Goal: Information Seeking & Learning: Learn about a topic

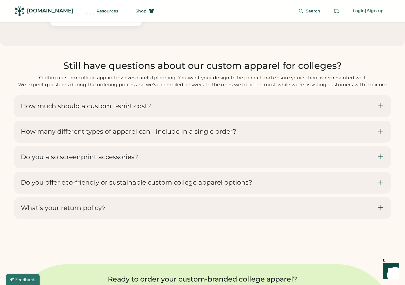
scroll to position [1698, 0]
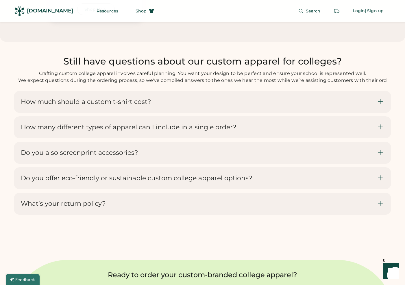
click at [379, 105] on icon at bounding box center [380, 101] width 7 height 7
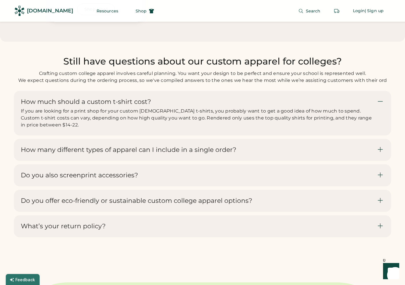
click at [378, 153] on icon at bounding box center [380, 149] width 7 height 7
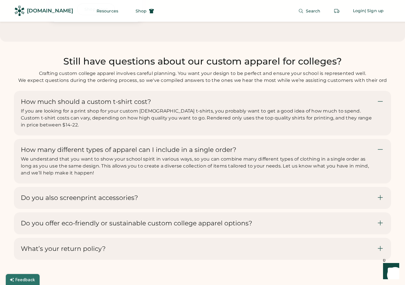
click at [384, 201] on div at bounding box center [380, 197] width 7 height 7
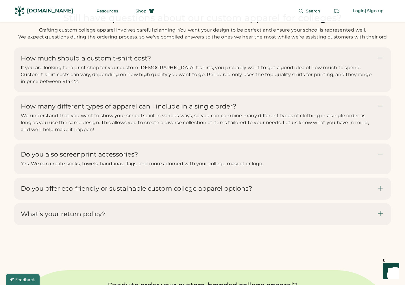
scroll to position [1741, 0]
click at [384, 192] on div "Do you offer eco-friendly or sustainable custom college apparel options?" at bounding box center [202, 188] width 377 height 22
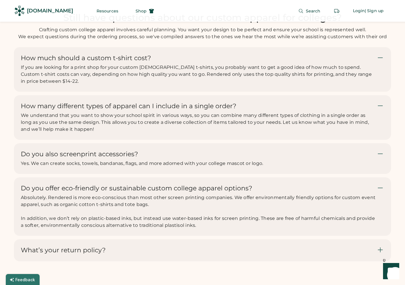
click at [382, 252] on div "What’s your return policy?" at bounding box center [202, 250] width 377 height 22
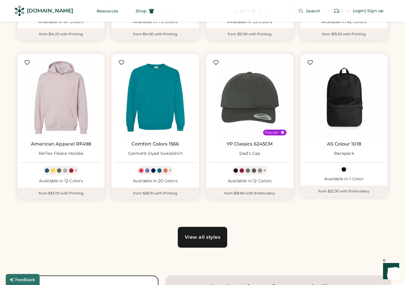
scroll to position [0, 0]
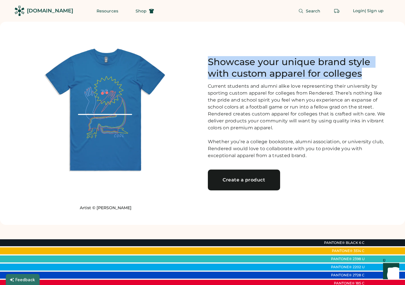
drag, startPoint x: 208, startPoint y: 56, endPoint x: 366, endPoint y: 73, distance: 158.4
click at [366, 73] on h1 "Showcase your unique brand style with custom apparel for colleges" at bounding box center [300, 67] width 184 height 23
copy h1 "Showcase your unique brand style with custom apparel for colleges"
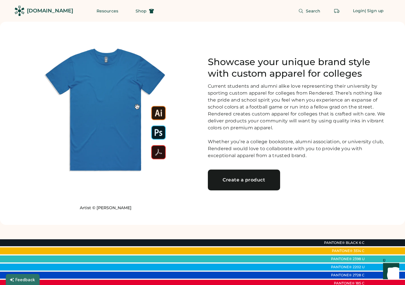
click at [259, 109] on div "Current students and alumni alike love representing their university by sportin…" at bounding box center [300, 121] width 184 height 76
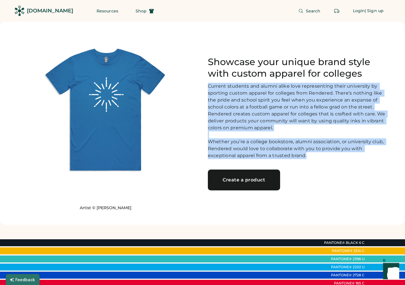
drag, startPoint x: 280, startPoint y: 158, endPoint x: 208, endPoint y: 81, distance: 105.4
click at [208, 83] on div "Current students and alumni alike love representing their university by sportin…" at bounding box center [300, 121] width 184 height 76
copy div "Current students and alumni alike love representing their university by sportin…"
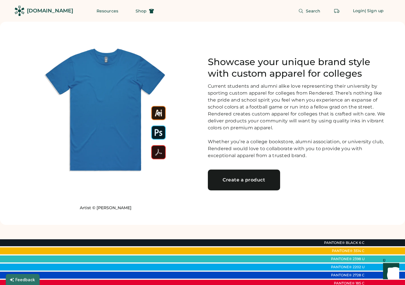
click at [267, 144] on div "Current students and alumni alike love representing their university by sportin…" at bounding box center [300, 121] width 184 height 76
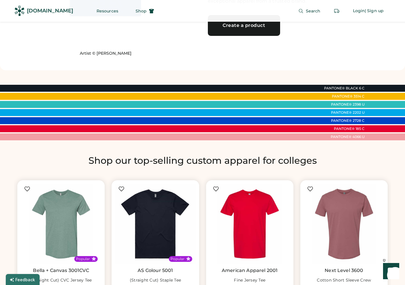
scroll to position [164, 0]
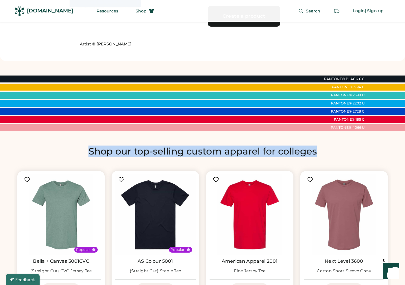
drag, startPoint x: 322, startPoint y: 156, endPoint x: 86, endPoint y: 148, distance: 235.5
click at [86, 148] on h2 "Shop our top-selling custom apparel for colleges" at bounding box center [202, 151] width 377 height 12
copy h2 "Shop our top-selling custom apparel for colleges"
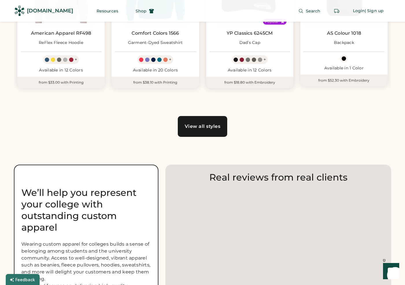
scroll to position [534, 0]
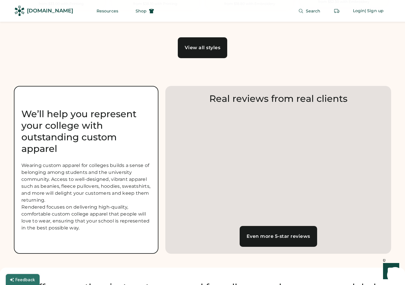
scroll to position [635, 0]
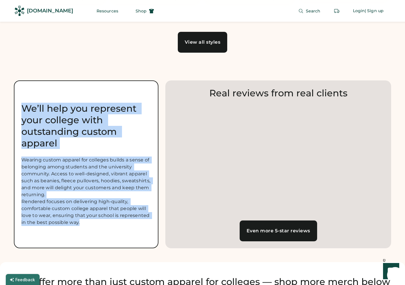
drag, startPoint x: 87, startPoint y: 231, endPoint x: 21, endPoint y: 101, distance: 145.5
click at [21, 101] on div "We’ll help you represent your college with outstanding custom apparel Wearing c…" at bounding box center [86, 164] width 145 height 168
copy div "We’ll help you represent your college with outstanding custom apparel Wearing c…"
click at [110, 125] on div "We’ll help you represent your college with outstanding custom apparel" at bounding box center [86, 126] width 130 height 46
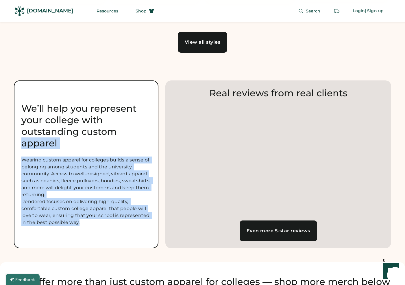
drag, startPoint x: 81, startPoint y: 226, endPoint x: 22, endPoint y: 145, distance: 99.7
click at [22, 145] on div "We’ll help you represent your college with outstanding custom apparel Wearing c…" at bounding box center [86, 164] width 145 height 168
click at [22, 145] on div "We’ll help you represent your college with outstanding custom apparel" at bounding box center [86, 126] width 130 height 46
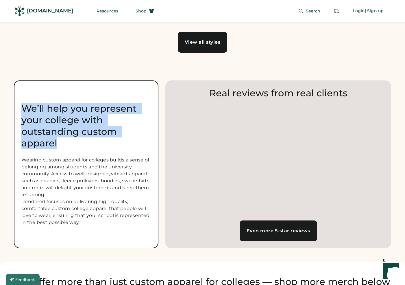
drag, startPoint x: 60, startPoint y: 145, endPoint x: 19, endPoint y: 104, distance: 57.9
click at [19, 104] on div "We’ll help you represent your college with outstanding custom apparel Wearing c…" at bounding box center [86, 164] width 145 height 168
copy div "We’ll help you represent your college with outstanding custom apparel"
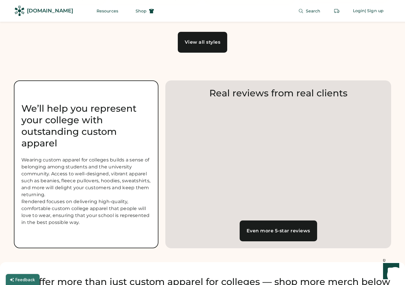
click at [136, 165] on div "Wearing custom apparel for colleges builds a sense of belonging among students …" at bounding box center [86, 190] width 130 height 69
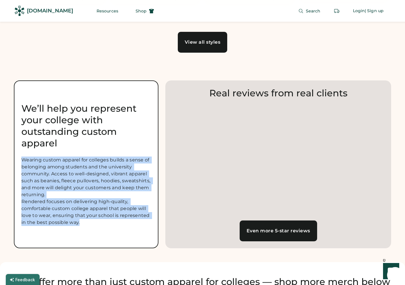
drag, startPoint x: 80, startPoint y: 227, endPoint x: 22, endPoint y: 158, distance: 89.3
click at [22, 158] on div "Wearing custom apparel for colleges builds a sense of belonging among students …" at bounding box center [86, 190] width 130 height 69
copy div "Wearing custom apparel for colleges builds a sense of belonging among students …"
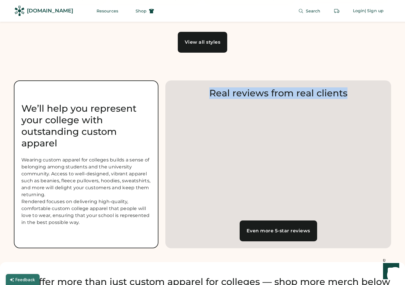
drag, startPoint x: 348, startPoint y: 96, endPoint x: 209, endPoint y: 93, distance: 139.1
click at [209, 93] on h2 "Real reviews from real clients" at bounding box center [278, 93] width 212 height 12
copy h2 "Real reviews from real clients"
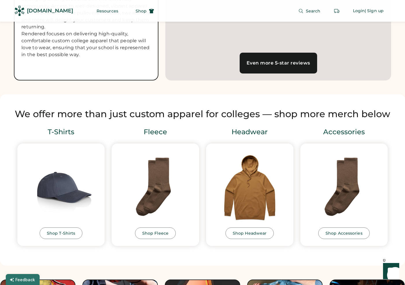
scroll to position [809, 0]
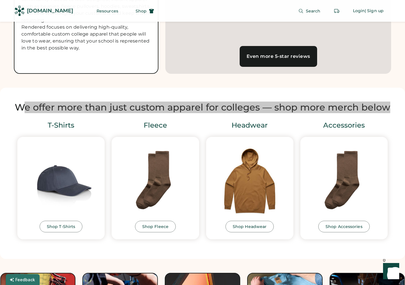
drag, startPoint x: 390, startPoint y: 107, endPoint x: 21, endPoint y: 110, distance: 369.2
click at [21, 110] on h2 "We offer more than just custom apparel for colleges — shop more merch below" at bounding box center [202, 107] width 377 height 12
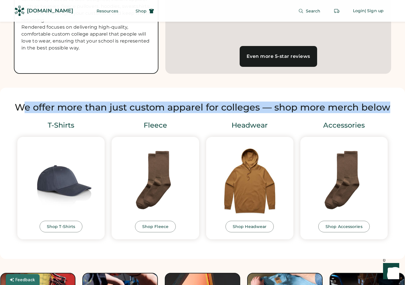
click at [195, 109] on h2 "We offer more than just custom apparel for colleges — shop more merch below" at bounding box center [202, 107] width 377 height 12
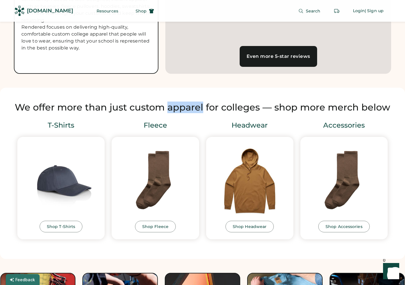
click at [195, 109] on h2 "We offer more than just custom apparel for colleges — shop more merch below" at bounding box center [202, 107] width 377 height 12
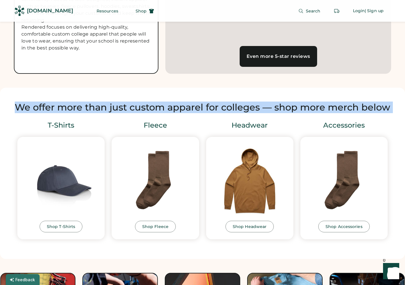
click at [195, 109] on h2 "We offer more than just custom apparel for colleges — shop more merch below" at bounding box center [202, 107] width 377 height 12
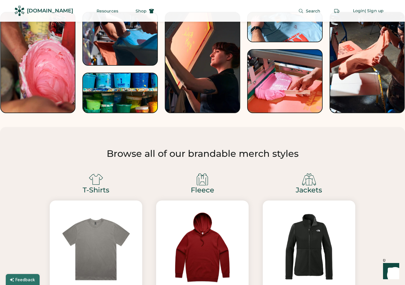
scroll to position [1074, 0]
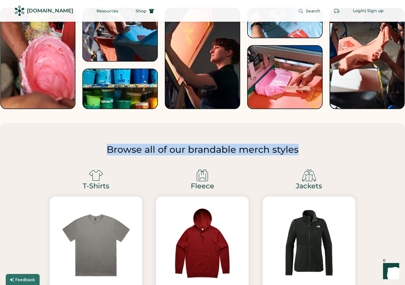
drag, startPoint x: 109, startPoint y: 148, endPoint x: 313, endPoint y: 148, distance: 203.3
click at [313, 148] on h2 "Browse all of our brandable merch styles" at bounding box center [202, 150] width 377 height 12
copy h2 "Browse all of our brandable merch styles"
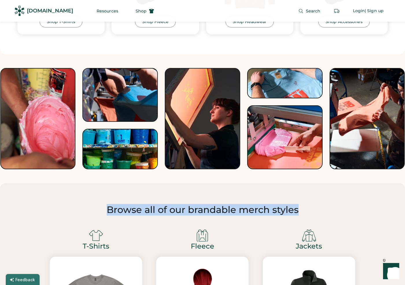
scroll to position [1013, 0]
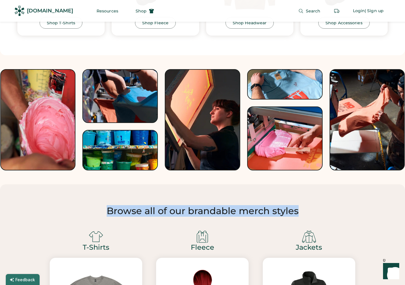
copy h2 "Browse all of our brandable merch styles"
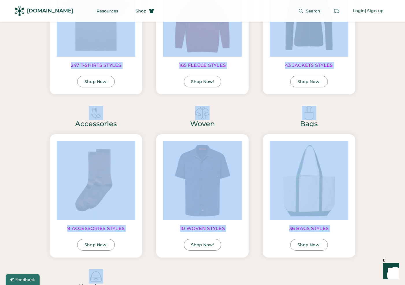
scroll to position [1265, 0]
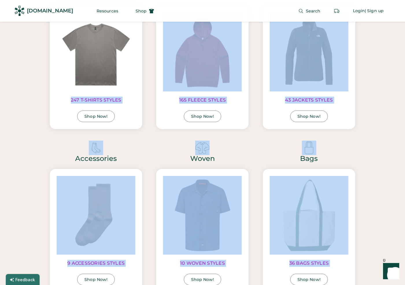
drag, startPoint x: 200, startPoint y: 231, endPoint x: 74, endPoint y: 95, distance: 185.2
click at [74, 95] on div "T-Shirts 247 T-SHIRTS STYLES Shop Now! Fleece 165 FLEECE STYLES Shop Now! Jacke…" at bounding box center [202, 216] width 319 height 489
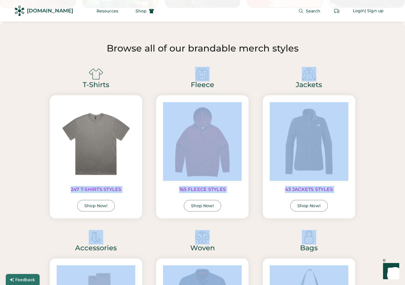
scroll to position [1176, 0]
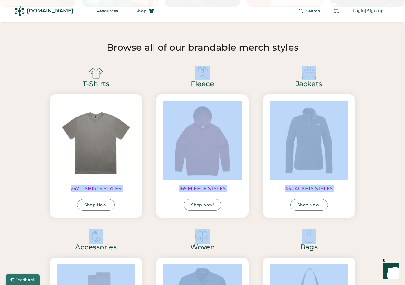
click at [91, 79] on img at bounding box center [96, 73] width 14 height 14
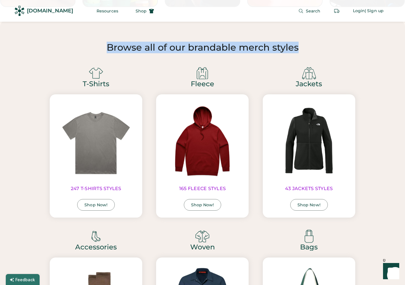
drag, startPoint x: 302, startPoint y: 50, endPoint x: 108, endPoint y: 50, distance: 194.0
click at [108, 50] on h2 "Browse all of our brandable merch styles" at bounding box center [202, 48] width 377 height 12
copy h2 "Browse all of our brandable merch styles"
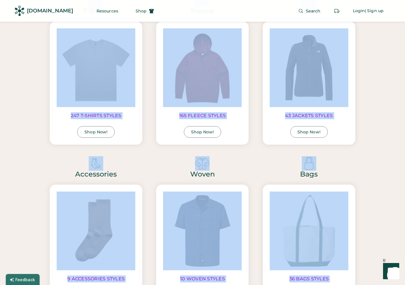
scroll to position [1224, 0]
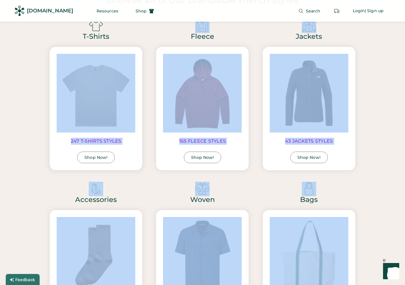
drag, startPoint x: 184, startPoint y: 217, endPoint x: 84, endPoint y: 53, distance: 192.5
click at [84, 53] on div "T-Shirts 247 T-SHIRTS STYLES Shop Now! Fleece 165 FLEECE STYLES Shop Now! Jacke…" at bounding box center [202, 257] width 319 height 489
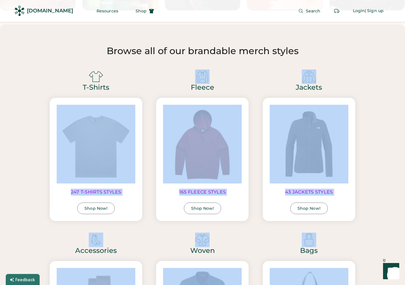
scroll to position [1172, 0]
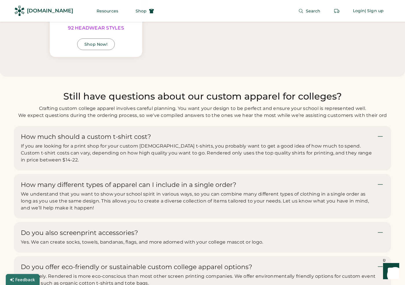
scroll to position [1664, 0]
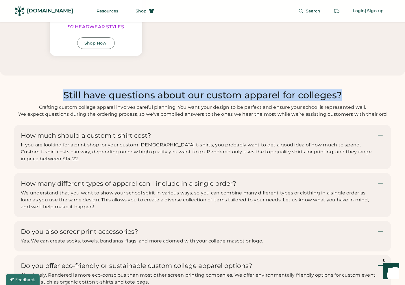
drag, startPoint x: 64, startPoint y: 95, endPoint x: 359, endPoint y: 97, distance: 294.3
click at [359, 97] on h2 "Still have questions about our custom apparel for colleges?" at bounding box center [202, 95] width 377 height 12
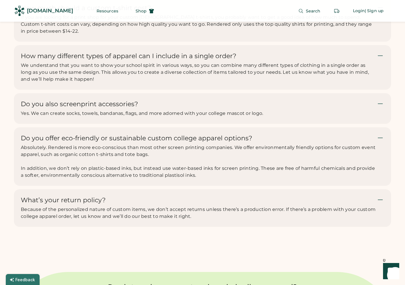
scroll to position [1792, 0]
click at [199, 178] on div "Absolutely. Rendered is more eco-conscious than most other screen printing comp…" at bounding box center [199, 161] width 356 height 35
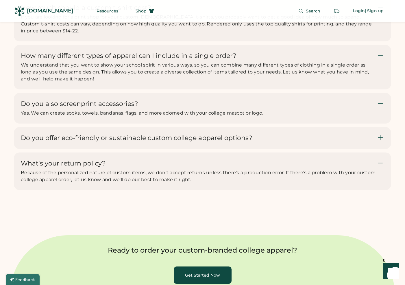
click at [384, 144] on div "Do you offer eco-friendly or sustainable custom college apparel options? Absolu…" at bounding box center [202, 138] width 377 height 22
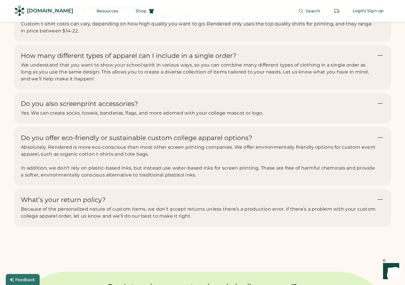
drag, startPoint x: 25, startPoint y: 144, endPoint x: 200, endPoint y: 189, distance: 181.5
click at [200, 185] on div "Do you offer eco-friendly or sustainable custom college apparel options? Absolu…" at bounding box center [202, 156] width 377 height 58
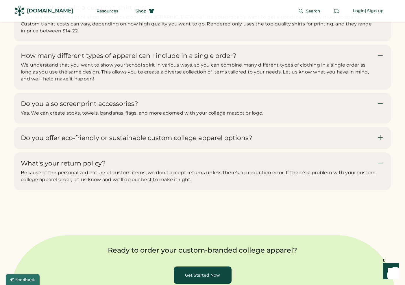
click at [191, 149] on div "Do you offer eco-friendly or sustainable custom college apparel options? Absolu…" at bounding box center [202, 138] width 377 height 22
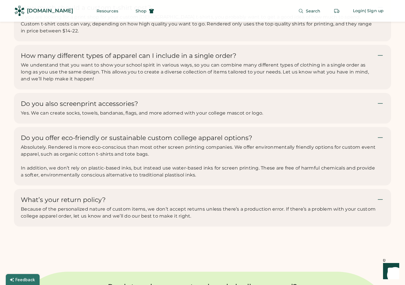
drag, startPoint x: 197, startPoint y: 183, endPoint x: 29, endPoint y: 140, distance: 173.8
click at [29, 140] on div "Do you offer eco-friendly or sustainable custom college apparel options? Absolu…" at bounding box center [202, 156] width 377 height 58
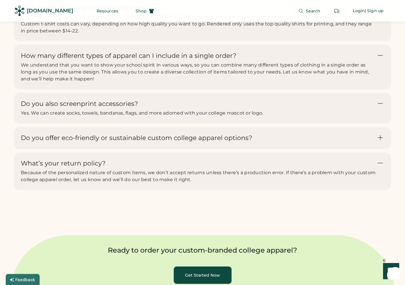
click at [73, 149] on div "Do you offer eco-friendly or sustainable custom college apparel options? Absolu…" at bounding box center [202, 138] width 377 height 22
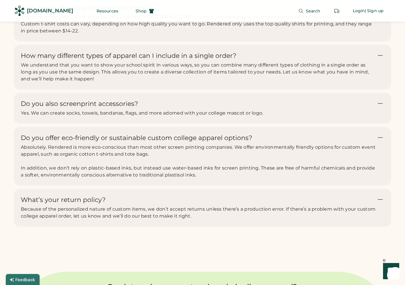
drag, startPoint x: 194, startPoint y: 188, endPoint x: 19, endPoint y: 153, distance: 178.3
click at [19, 153] on div "Do you offer eco-friendly or sustainable custom college apparel options? Absolu…" at bounding box center [202, 156] width 377 height 58
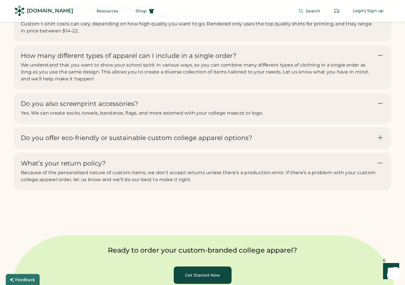
click at [44, 149] on div "Do you offer eco-friendly or sustainable custom college apparel options? Absolu…" at bounding box center [202, 138] width 377 height 22
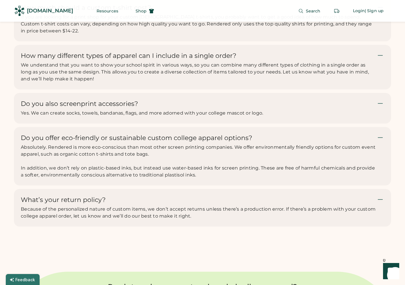
drag, startPoint x: 199, startPoint y: 181, endPoint x: 22, endPoint y: 152, distance: 179.0
click at [22, 152] on div "Absolutely. Rendered is more eco-conscious than most other screen printing comp…" at bounding box center [199, 161] width 356 height 35
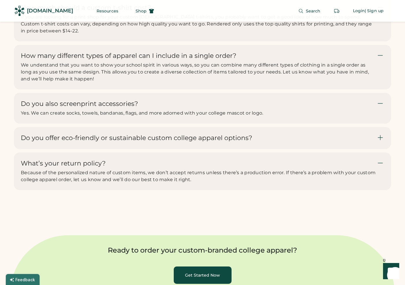
click at [43, 136] on div "Do you offer eco-friendly or sustainable custom college apparel options? Absolu…" at bounding box center [202, 138] width 377 height 22
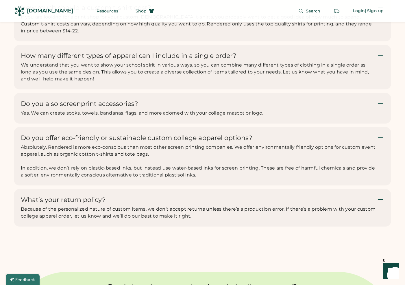
click at [144, 157] on span "Absolutely. Rendered is more eco-conscious than most other screen printing comp…" at bounding box center [199, 150] width 356 height 12
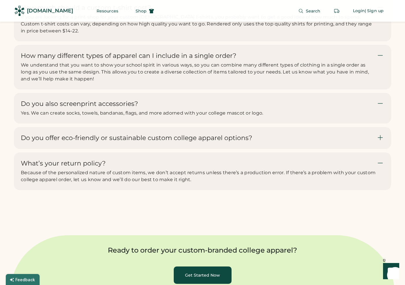
click at [144, 152] on div "Do you offer eco-friendly or sustainable custom college apparel options? Absolu…" at bounding box center [202, 139] width 377 height 25
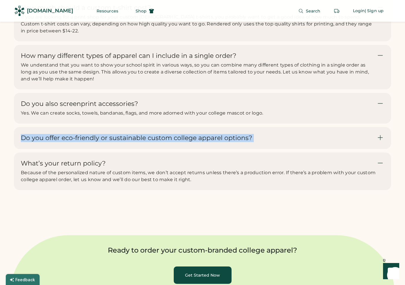
click at [144, 152] on div "Do you offer eco-friendly or sustainable custom college apparel options? Absolu…" at bounding box center [202, 139] width 377 height 25
click at [382, 141] on use at bounding box center [380, 137] width 7 height 7
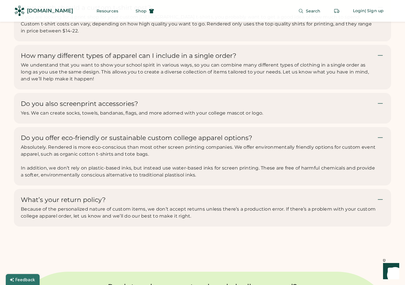
click at [164, 116] on div "Do you also screenprint accessories? Yes. We can create socks, towels, bandanas…" at bounding box center [199, 108] width 356 height 17
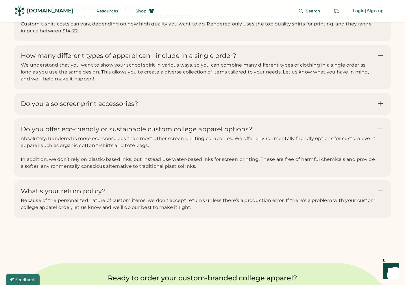
click at [154, 108] on div "Do you also screenprint accessories? Yes. We can create socks, towels, bandanas…" at bounding box center [199, 104] width 356 height 8
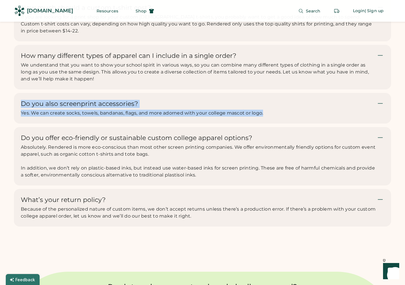
drag, startPoint x: 269, startPoint y: 120, endPoint x: 23, endPoint y: 109, distance: 246.9
click at [23, 109] on div "Do you also screenprint accessories? Yes. We can create socks, towels, bandanas…" at bounding box center [199, 108] width 356 height 17
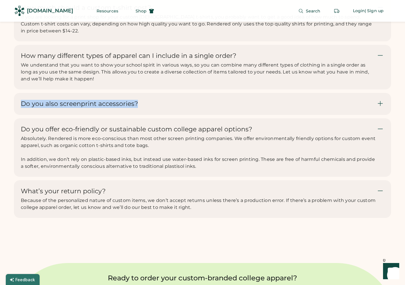
click at [382, 107] on icon at bounding box center [380, 103] width 7 height 7
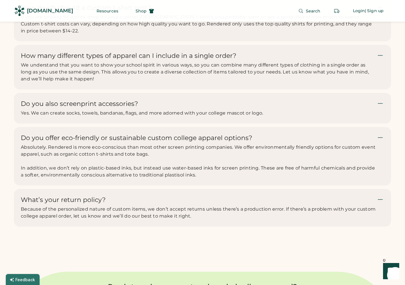
click at [143, 78] on span "We understand that you want to show your school spirit in various ways, so you …" at bounding box center [195, 71] width 349 height 19
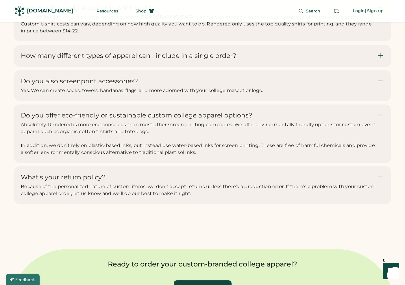
click at [158, 67] on div "How many different types of apparel can I include in a single order? We underst…" at bounding box center [202, 56] width 377 height 22
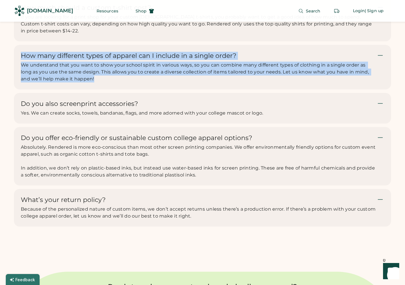
drag, startPoint x: 21, startPoint y: 62, endPoint x: 84, endPoint y: 87, distance: 67.4
click at [84, 82] on div "How many different types of apparel can I include in a single order? We underst…" at bounding box center [199, 67] width 356 height 31
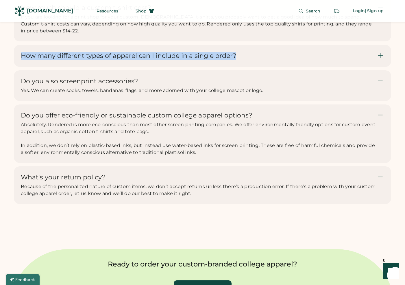
click at [378, 59] on icon at bounding box center [380, 55] width 7 height 7
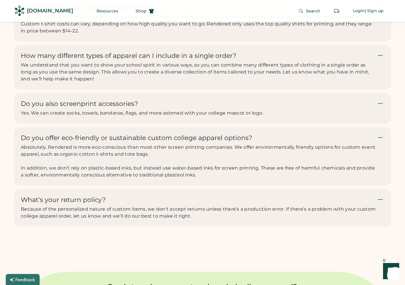
click at [113, 77] on span "We understand that you want to show your school spirit in various ways, so you …" at bounding box center [195, 71] width 349 height 19
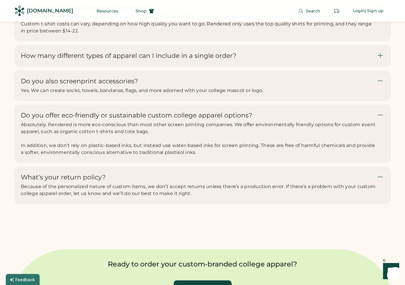
click at [96, 67] on div "How many different types of apparel can I include in a single order? We underst…" at bounding box center [202, 56] width 377 height 22
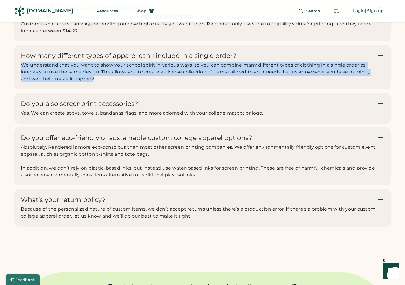
drag, startPoint x: 22, startPoint y: 71, endPoint x: 82, endPoint y: 89, distance: 61.8
click at [82, 82] on div "We understand that you want to show your school spirit in various ways, so you …" at bounding box center [199, 72] width 356 height 21
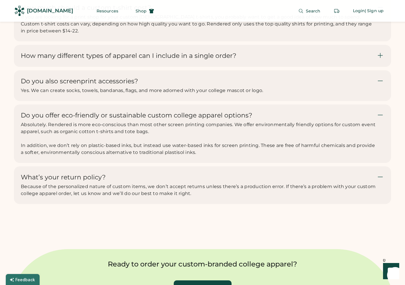
click at [382, 59] on icon at bounding box center [380, 55] width 7 height 7
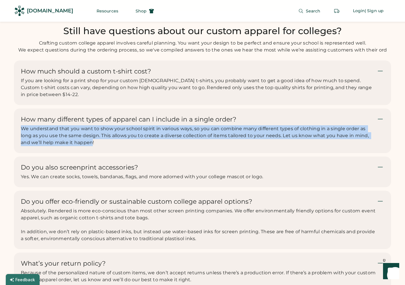
scroll to position [1728, 0]
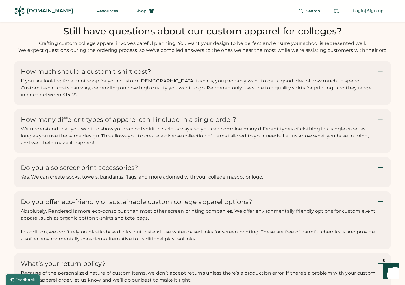
click at [171, 82] on div "How much should a custom t-shirt cost? If you are looking for a print shop for …" at bounding box center [199, 83] width 356 height 31
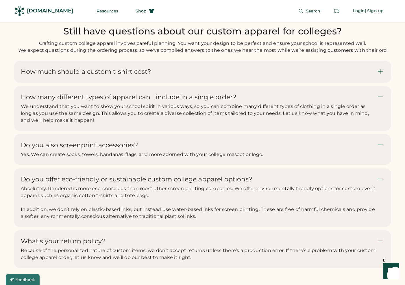
click at [69, 76] on h3 "How much should a custom t-shirt cost?" at bounding box center [86, 72] width 130 height 8
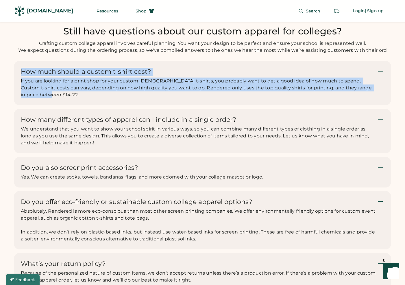
drag, startPoint x: 22, startPoint y: 78, endPoint x: 32, endPoint y: 103, distance: 26.5
click at [32, 98] on div "How much should a custom t-shirt cost? If you are looking for a print shop for …" at bounding box center [199, 83] width 356 height 31
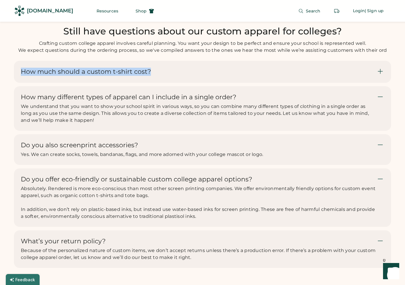
click at [282, 74] on div "How much should a custom t-shirt cost? If you are looking for a print shop for …" at bounding box center [202, 72] width 377 height 22
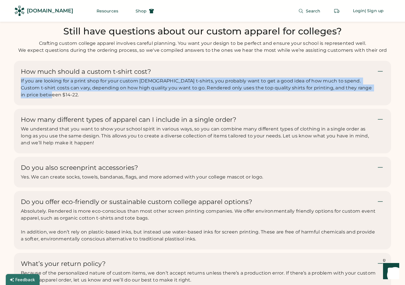
drag, startPoint x: 21, startPoint y: 86, endPoint x: 31, endPoint y: 101, distance: 18.0
click at [31, 98] on div "If you are looking for a print shop for your custom [DEMOGRAPHIC_DATA] t-shirts…" at bounding box center [199, 87] width 356 height 21
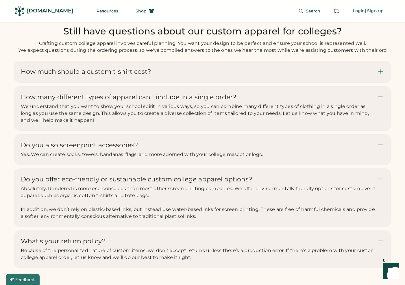
click at [59, 83] on div "How much should a custom t-shirt cost? If you are looking for a print shop for …" at bounding box center [202, 72] width 377 height 22
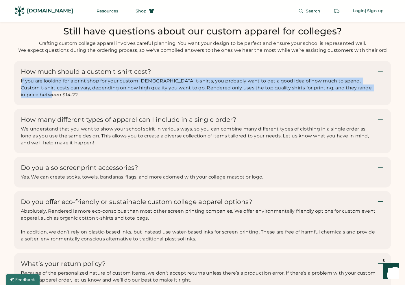
drag, startPoint x: 22, startPoint y: 88, endPoint x: 34, endPoint y: 101, distance: 17.8
click at [34, 98] on div "If you are looking for a print shop for your custom [DEMOGRAPHIC_DATA] t-shirts…" at bounding box center [199, 87] width 356 height 21
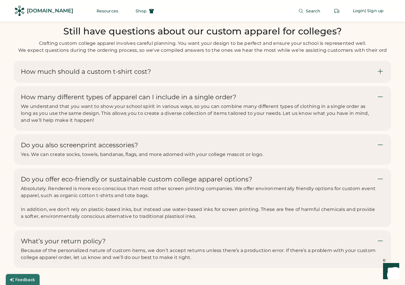
click at [27, 76] on h3 "How much should a custom t-shirt cost?" at bounding box center [86, 72] width 130 height 8
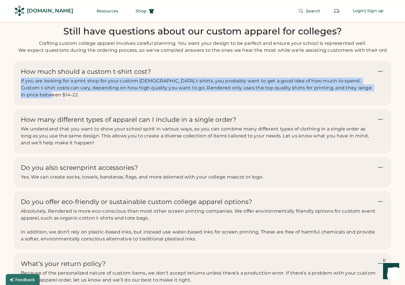
drag, startPoint x: 21, startPoint y: 87, endPoint x: 29, endPoint y: 106, distance: 20.2
click at [29, 105] on div "How much should a custom t-shirt cost? If you are looking for a print shop for …" at bounding box center [202, 83] width 377 height 45
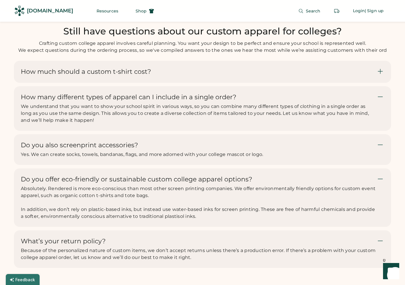
click at [380, 75] on icon at bounding box center [380, 71] width 7 height 7
